Goal: Find contact information: Find contact information

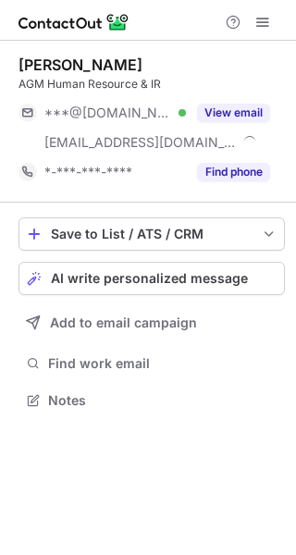
scroll to position [387, 296]
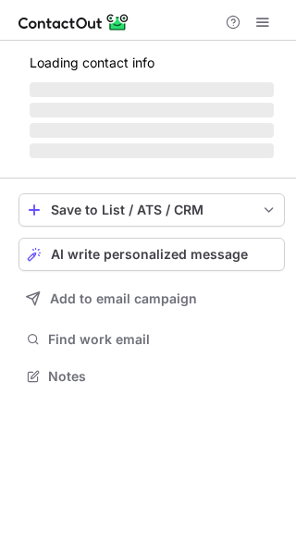
scroll to position [387, 296]
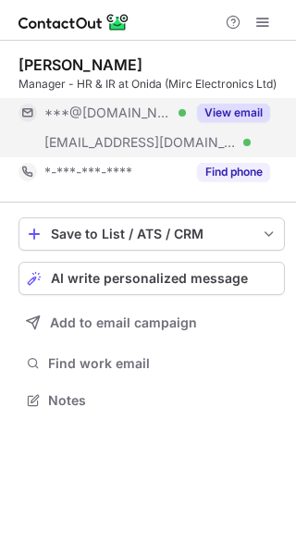
click at [257, 107] on button "View email" at bounding box center [233, 113] width 73 height 18
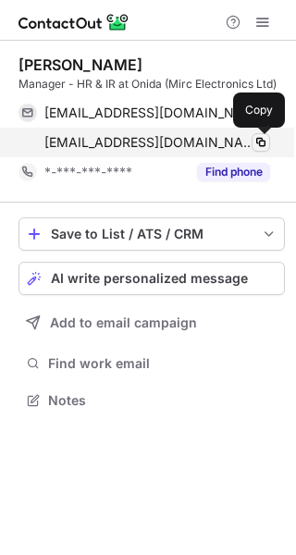
click at [256, 142] on span at bounding box center [260, 142] width 15 height 15
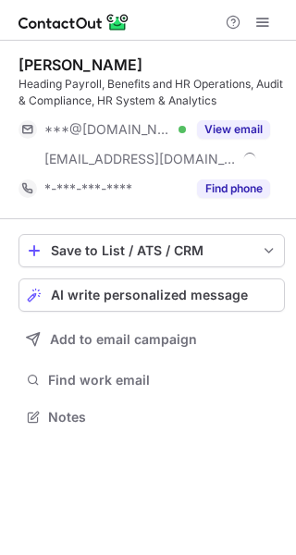
scroll to position [403, 296]
